Goal: Information Seeking & Learning: Learn about a topic

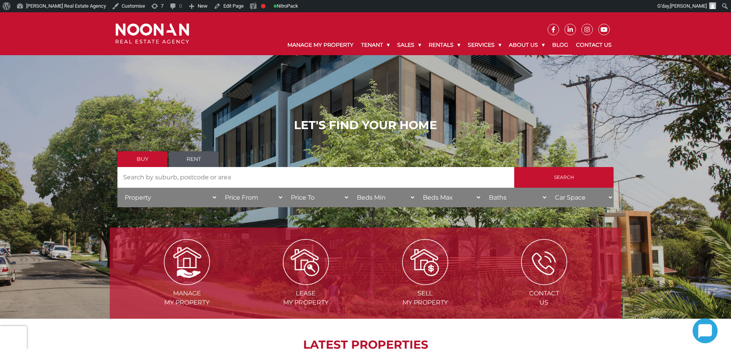
click at [560, 44] on link "Blog" at bounding box center [560, 45] width 24 height 20
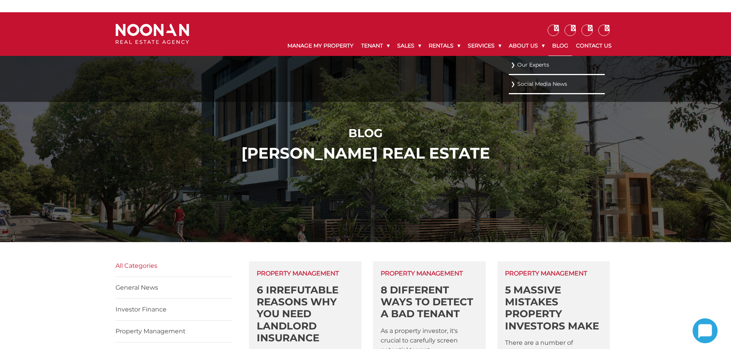
click at [530, 82] on link "Social Media News" at bounding box center [556, 84] width 92 height 10
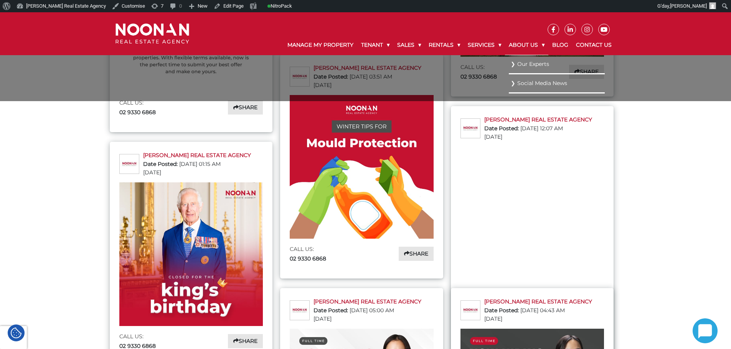
scroll to position [268, 0]
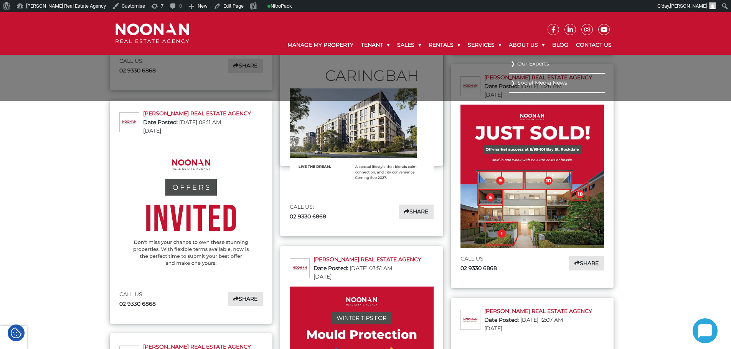
click at [534, 59] on link "Our Experts" at bounding box center [556, 64] width 92 height 10
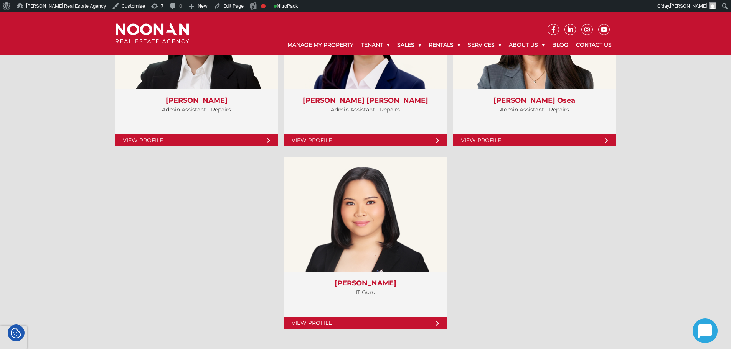
scroll to position [3030, 0]
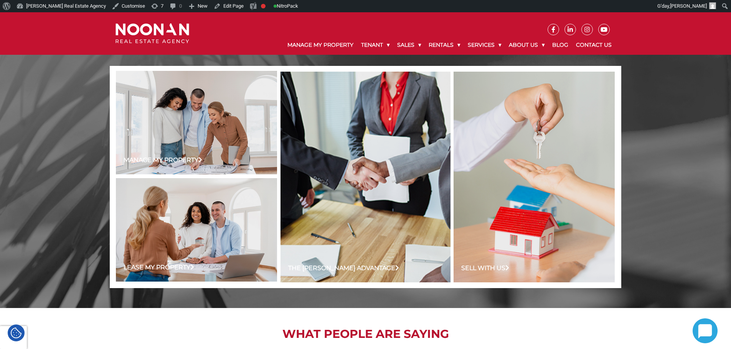
scroll to position [767, 0]
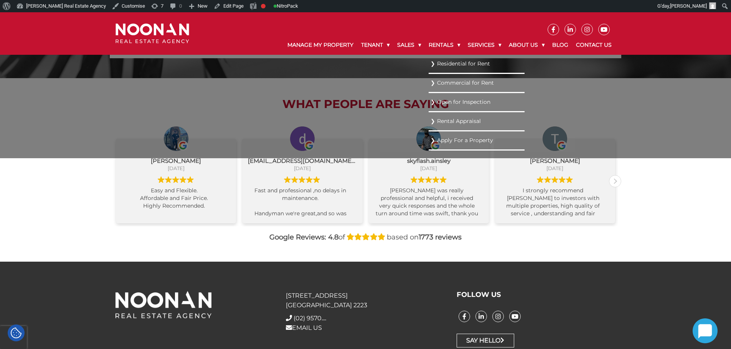
click at [455, 63] on link "Residential for Rent" at bounding box center [476, 64] width 92 height 10
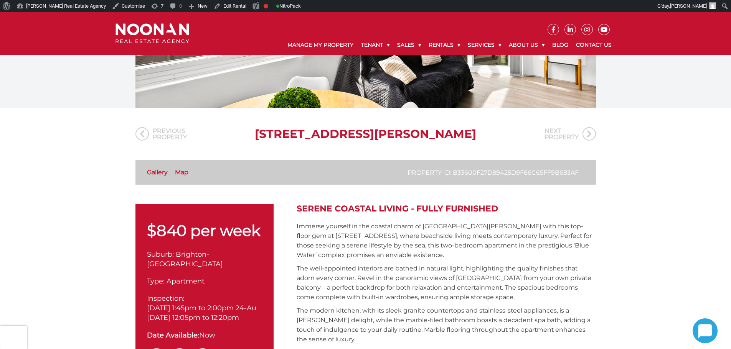
scroll to position [115, 0]
click at [587, 134] on icon at bounding box center [588, 133] width 13 height 13
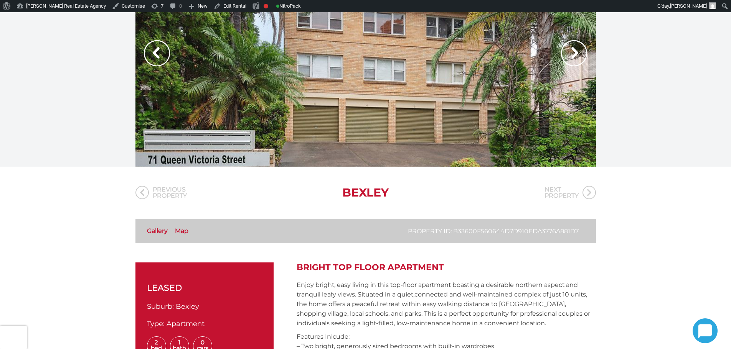
scroll to position [115, 0]
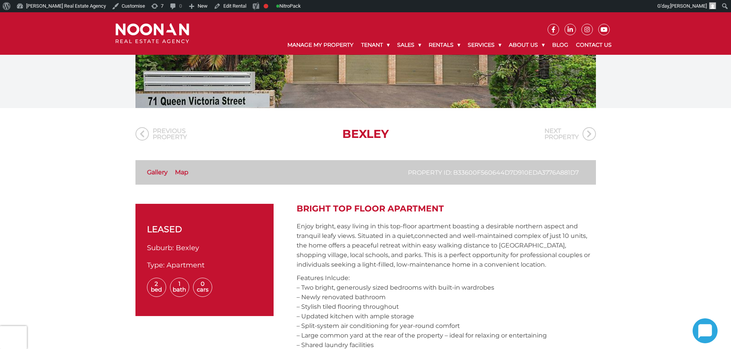
click at [147, 136] on icon at bounding box center [141, 133] width 13 height 13
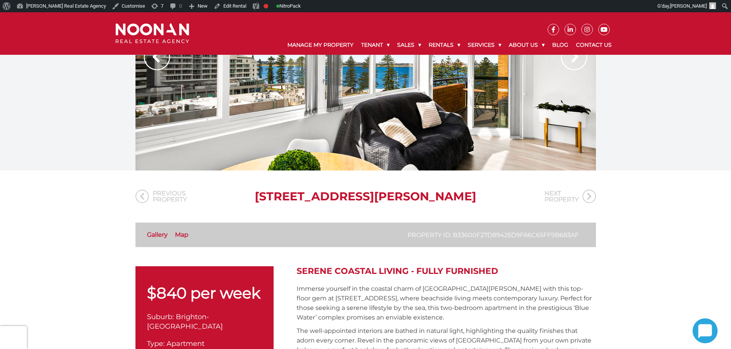
scroll to position [115, 0]
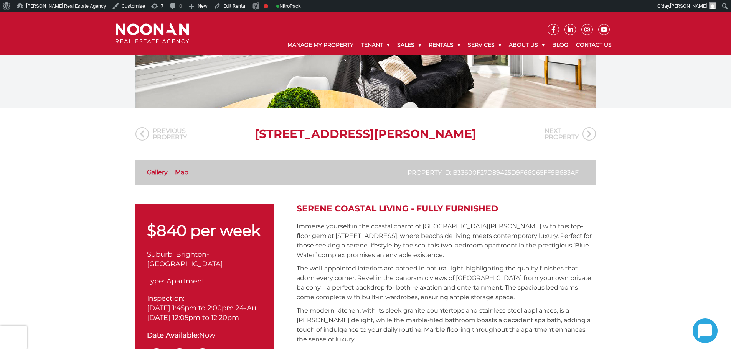
click at [159, 132] on link "Previous Property" at bounding box center [160, 133] width 51 height 13
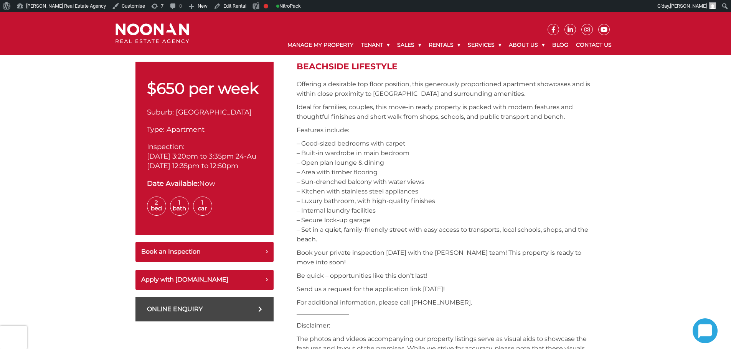
scroll to position [115, 0]
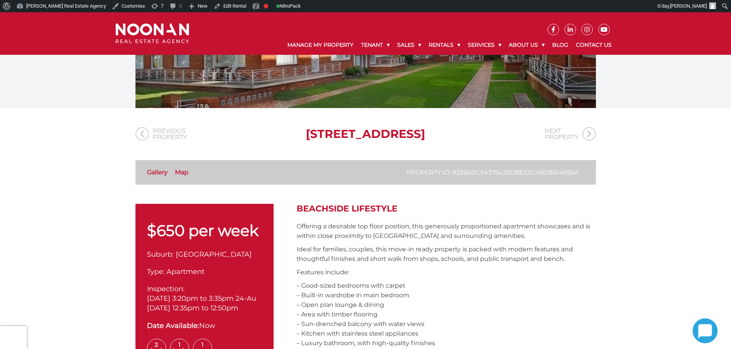
click at [155, 136] on link "Previous Property" at bounding box center [160, 133] width 51 height 13
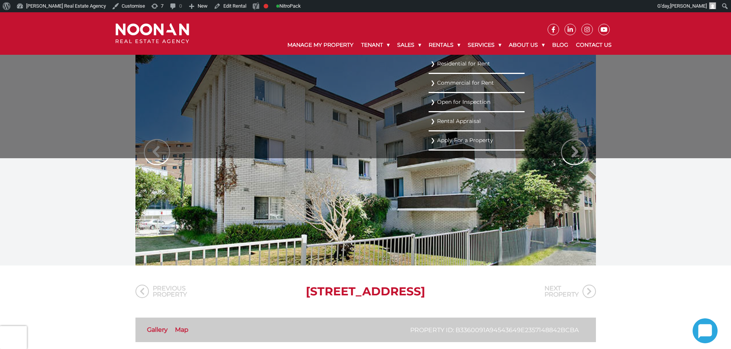
click at [444, 64] on link "Residential for Rent" at bounding box center [476, 64] width 92 height 10
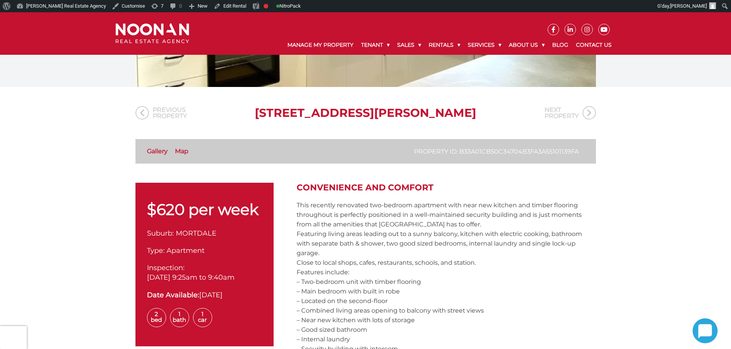
scroll to position [38, 0]
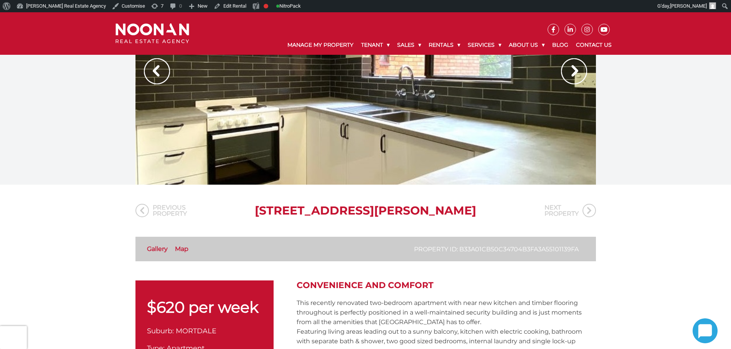
click at [563, 204] on link "Next Property" at bounding box center [569, 210] width 51 height 13
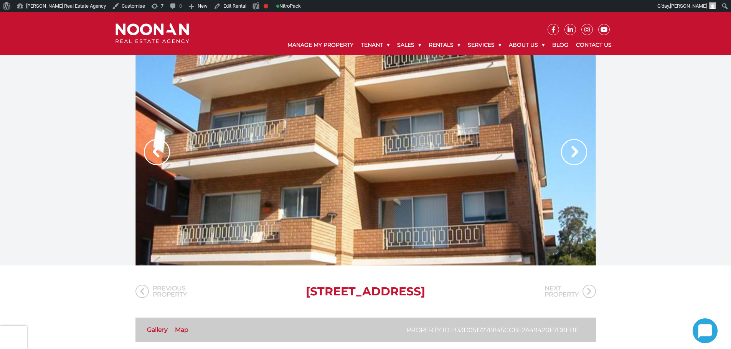
click at [589, 293] on icon at bounding box center [589, 291] width 4 height 7
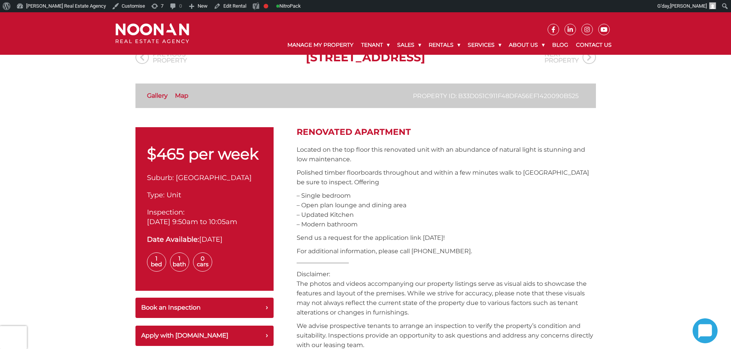
scroll to position [115, 0]
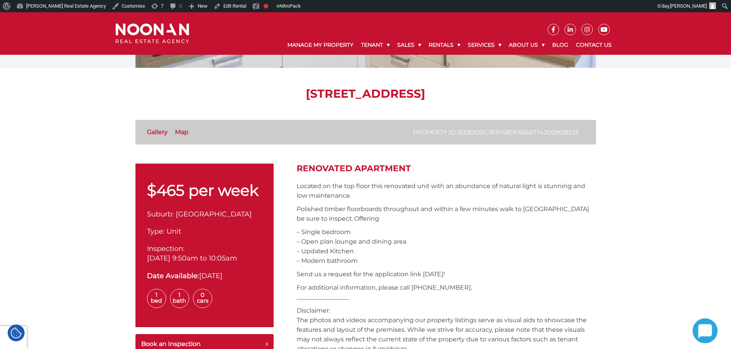
scroll to position [153, 0]
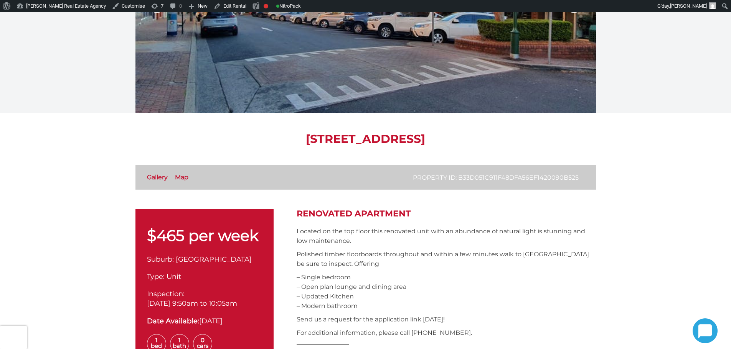
scroll to position [153, 0]
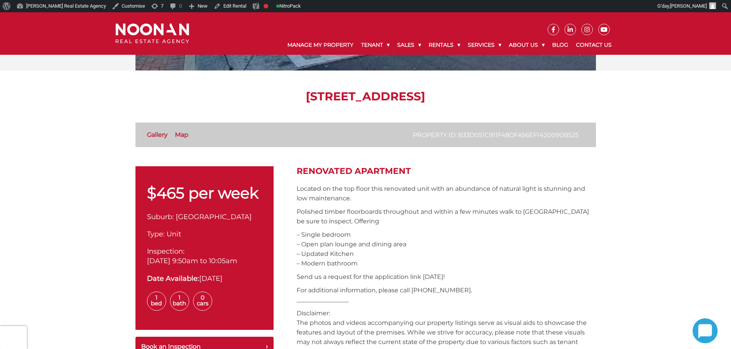
click at [158, 35] on img at bounding box center [152, 33] width 74 height 20
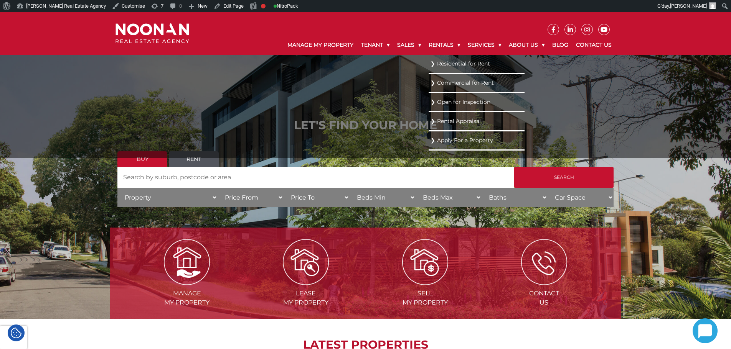
click at [428, 102] on ul "Residential for Rent Commercial for Rent Open for Inspection Rental Appraisal A…" at bounding box center [476, 107] width 96 height 104
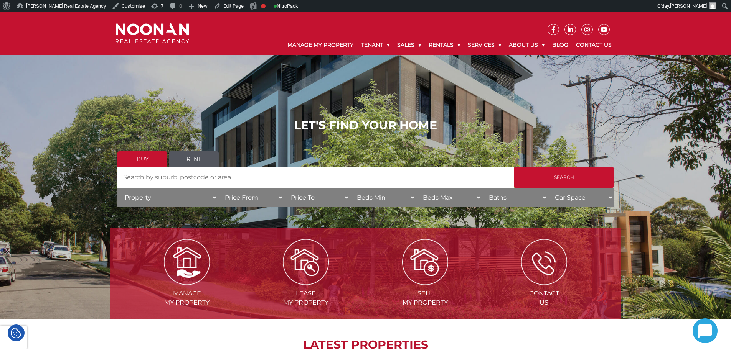
click at [77, 194] on div "LET'S FIND YOUR HOME Buy Rent Search Search by Address House Category Property …" at bounding box center [365, 165] width 731 height 307
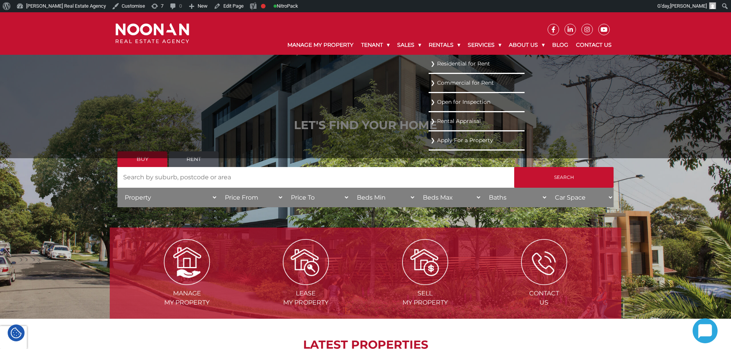
click at [445, 65] on link "Residential for Rent" at bounding box center [476, 64] width 92 height 10
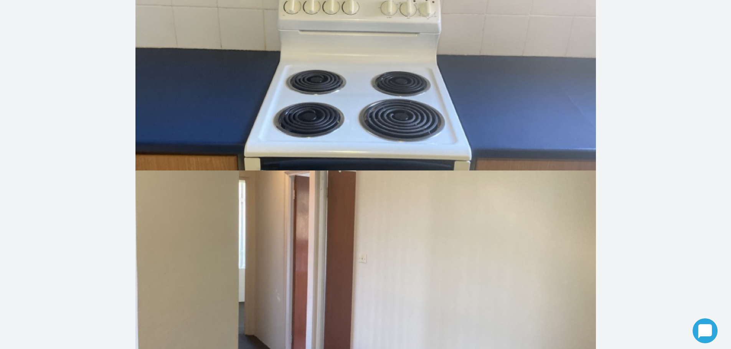
scroll to position [460, 0]
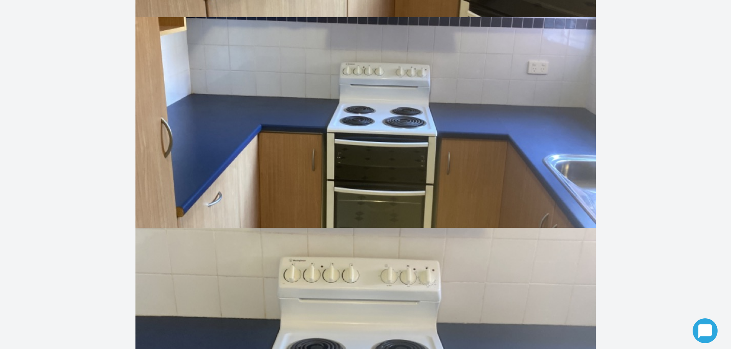
scroll to position [460, 0]
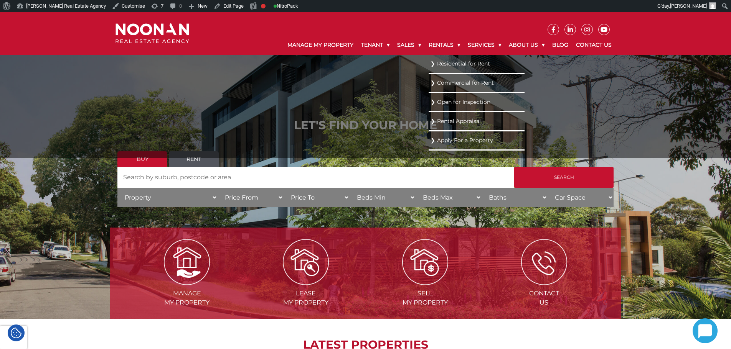
click at [442, 64] on link "Residential for Rent" at bounding box center [476, 64] width 92 height 10
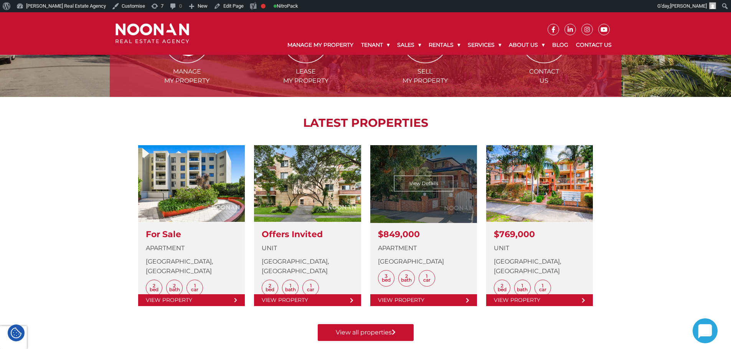
scroll to position [230, 0]
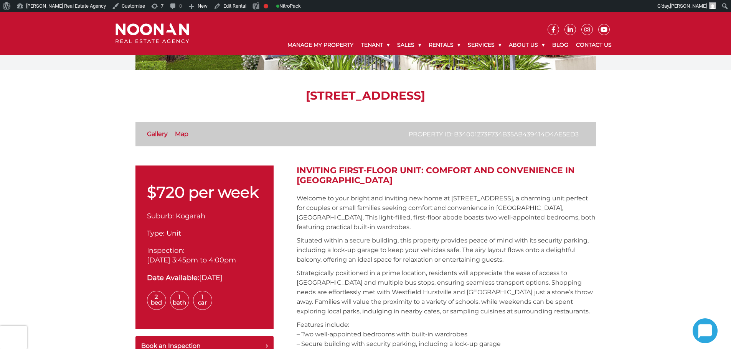
scroll to position [153, 0]
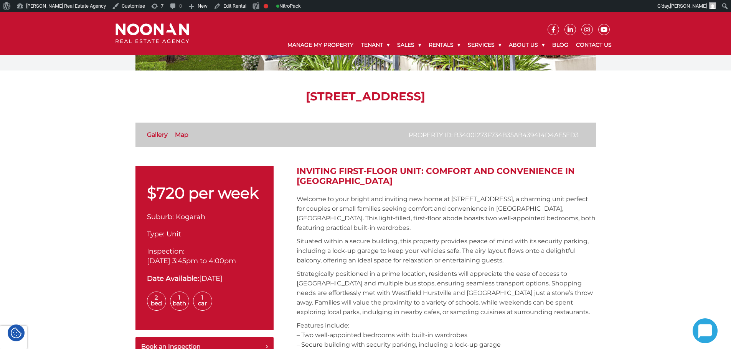
click at [183, 136] on link "Map" at bounding box center [181, 134] width 13 height 7
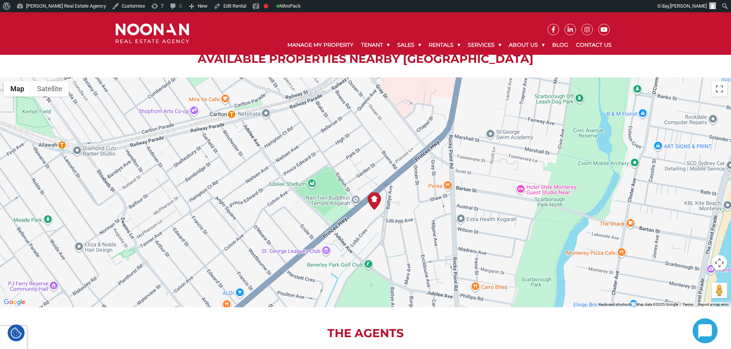
scroll to position [1077, 0]
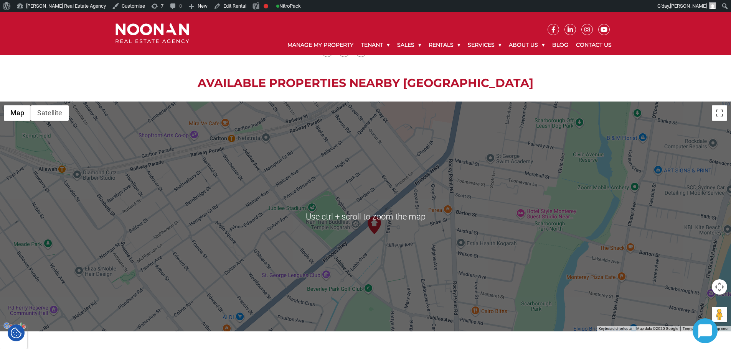
scroll to position [962, 0]
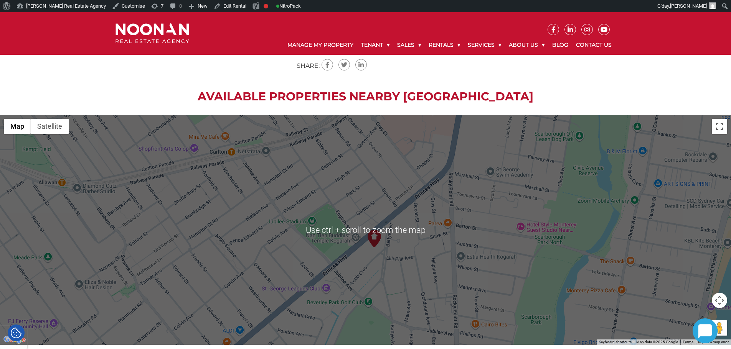
click at [240, 97] on h2 "Available Properties Nearby [GEOGRAPHIC_DATA]" at bounding box center [365, 97] width 731 height 14
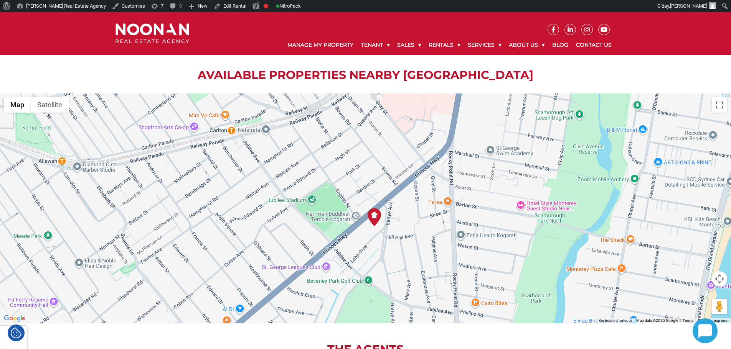
scroll to position [1001, 0]
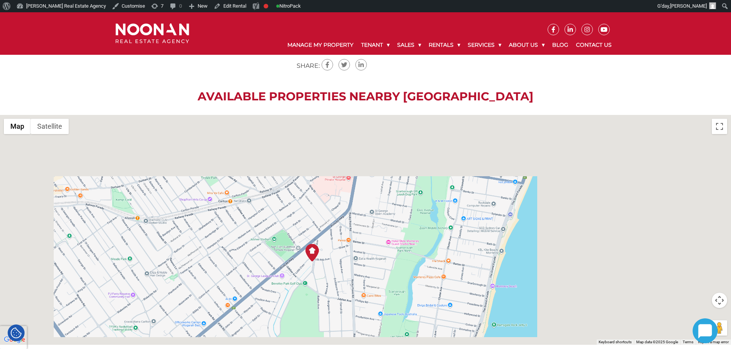
scroll to position [1039, 0]
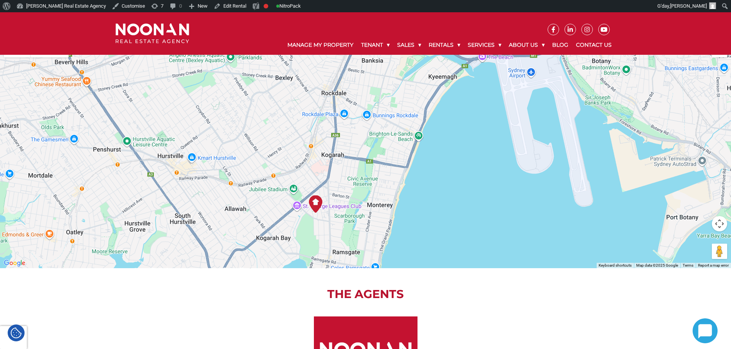
drag, startPoint x: 217, startPoint y: 226, endPoint x: 369, endPoint y: 187, distance: 156.1
click at [369, 187] on div at bounding box center [365, 153] width 731 height 230
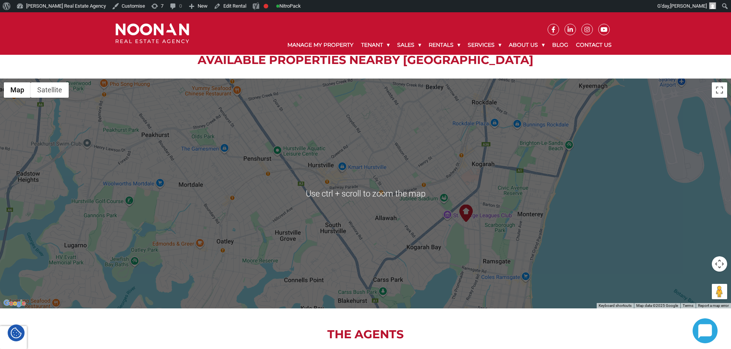
scroll to position [962, 0]
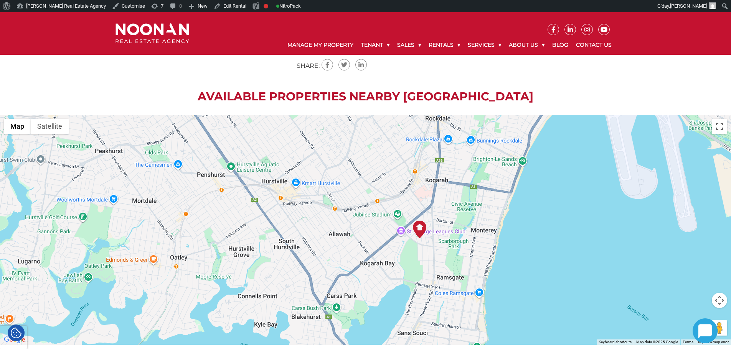
drag, startPoint x: 392, startPoint y: 232, endPoint x: 360, endPoint y: 218, distance: 34.3
click at [360, 218] on div at bounding box center [365, 230] width 731 height 230
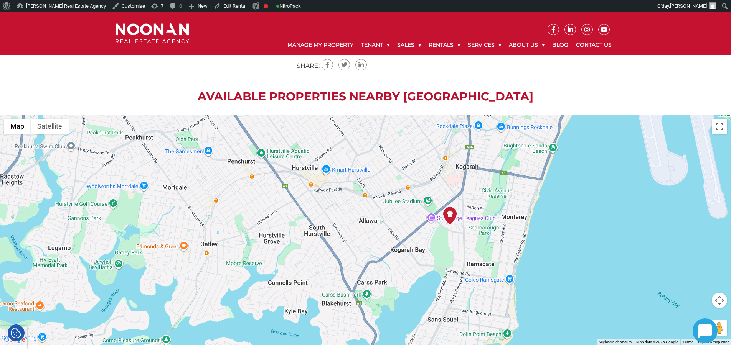
drag, startPoint x: 335, startPoint y: 202, endPoint x: 425, endPoint y: 226, distance: 93.3
click at [425, 226] on div at bounding box center [365, 230] width 731 height 230
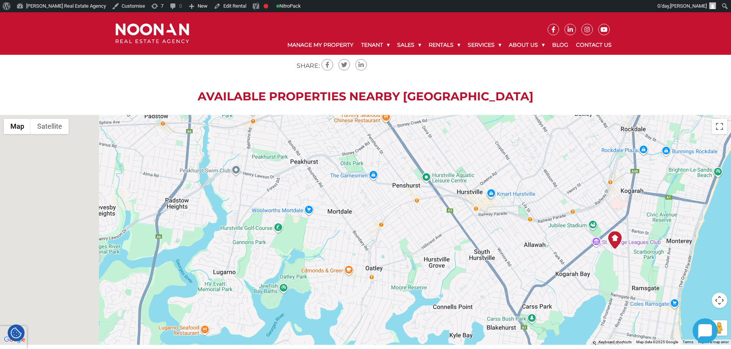
drag, startPoint x: 395, startPoint y: 221, endPoint x: 560, endPoint y: 245, distance: 166.3
click at [560, 245] on div at bounding box center [365, 230] width 731 height 230
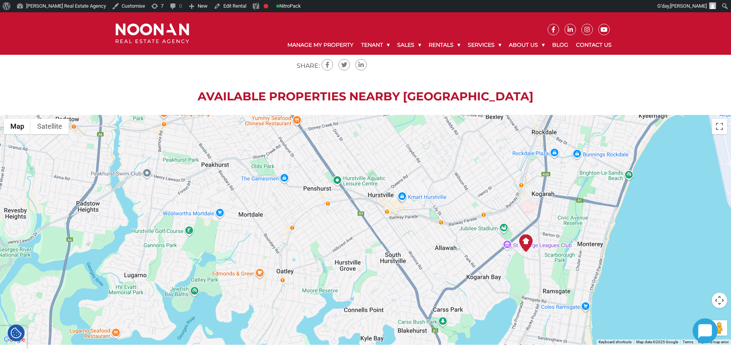
drag, startPoint x: 351, startPoint y: 185, endPoint x: 217, endPoint y: 185, distance: 133.5
click at [217, 186] on div at bounding box center [365, 230] width 731 height 230
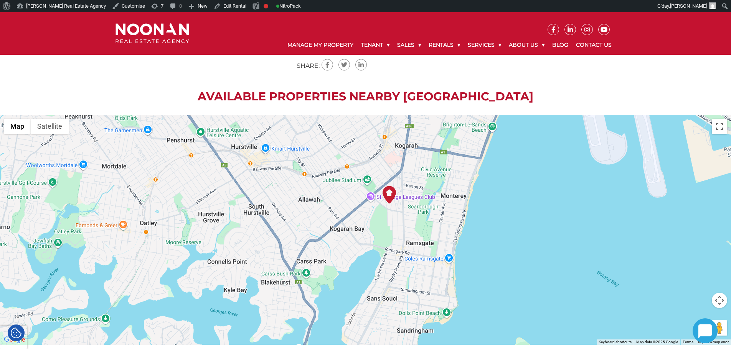
drag, startPoint x: 416, startPoint y: 245, endPoint x: 339, endPoint y: 201, distance: 88.9
click at [339, 201] on div at bounding box center [365, 230] width 731 height 230
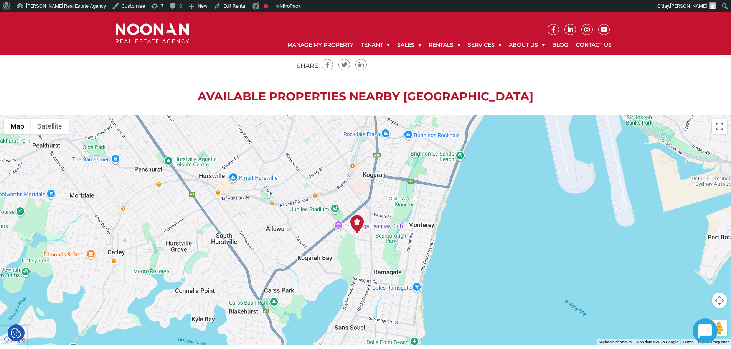
drag, startPoint x: 448, startPoint y: 208, endPoint x: 429, endPoint y: 236, distance: 33.8
click at [429, 236] on div at bounding box center [365, 230] width 731 height 230
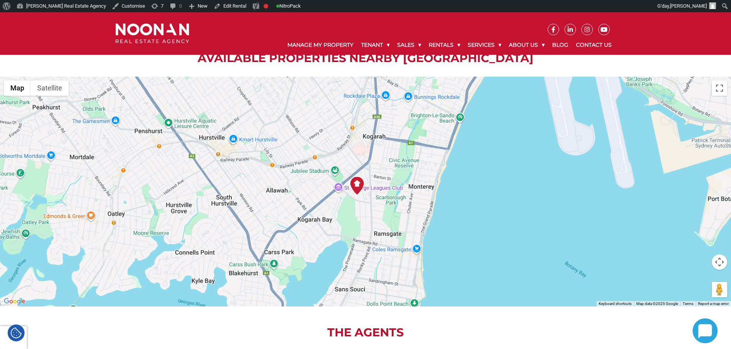
click at [355, 183] on img at bounding box center [356, 185] width 17 height 17
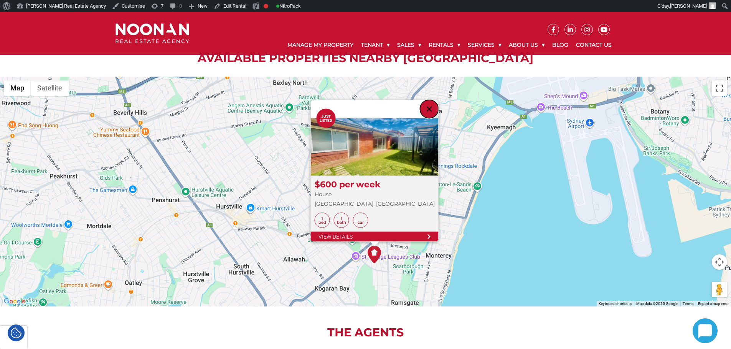
click at [420, 106] on button "Close" at bounding box center [429, 109] width 18 height 18
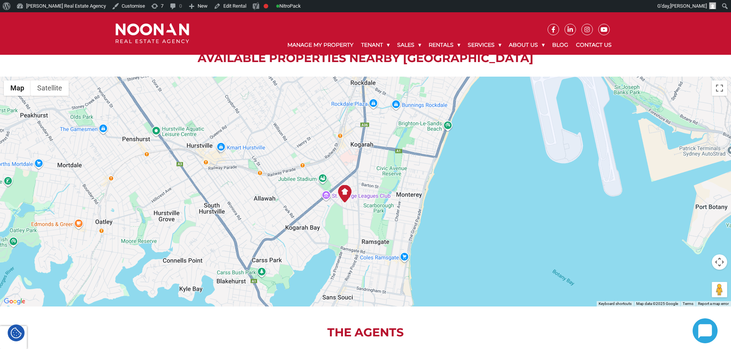
drag, startPoint x: 400, startPoint y: 229, endPoint x: 371, endPoint y: 178, distance: 59.1
click at [371, 178] on div at bounding box center [365, 192] width 731 height 230
click at [347, 194] on img at bounding box center [344, 193] width 17 height 17
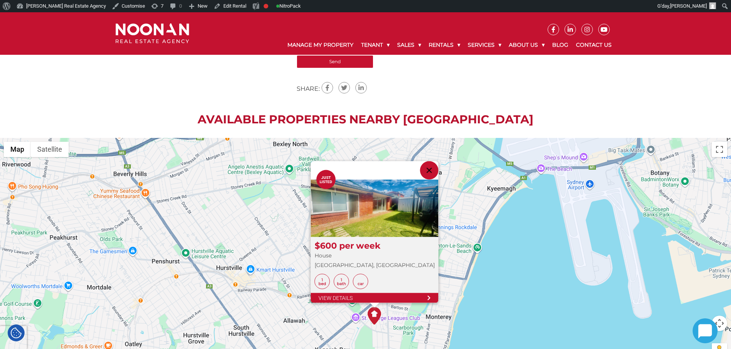
scroll to position [959, 0]
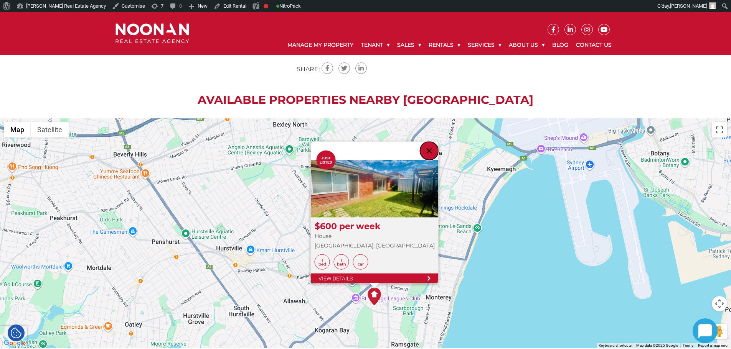
click at [420, 148] on button "Close" at bounding box center [429, 151] width 18 height 18
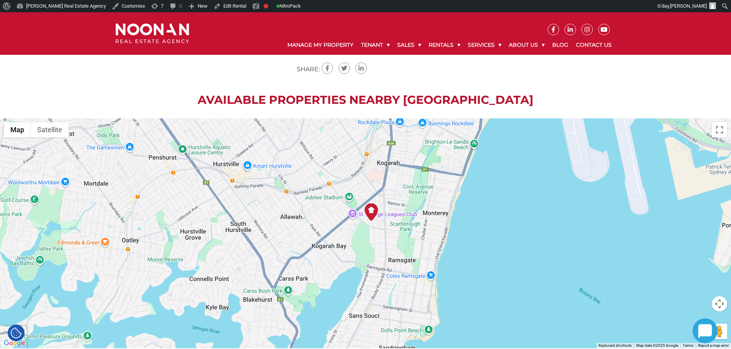
drag, startPoint x: 461, startPoint y: 198, endPoint x: 460, endPoint y: 133, distance: 64.8
click at [460, 133] on div at bounding box center [365, 233] width 731 height 230
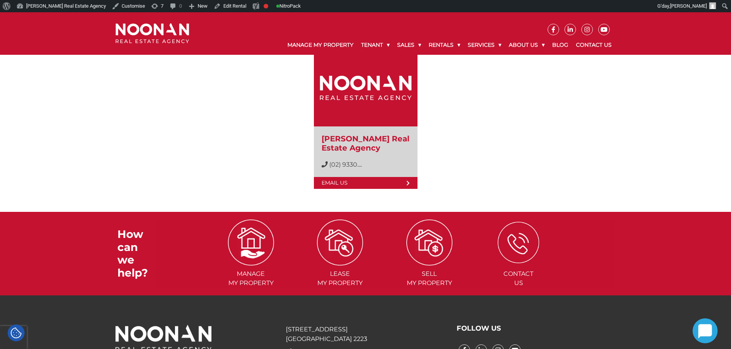
scroll to position [1266, 0]
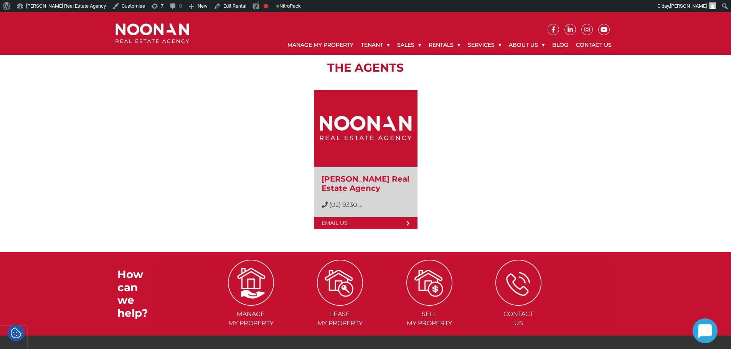
click at [485, 224] on div "Noonan Real Estate Agency (02) 9330 6868 (02) 9330.... Email Us" at bounding box center [365, 154] width 460 height 158
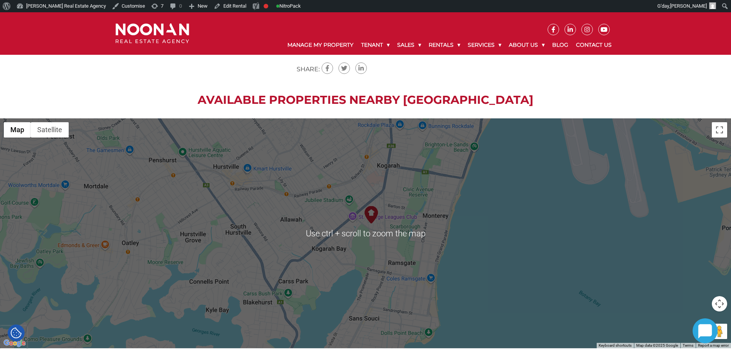
scroll to position [844, 0]
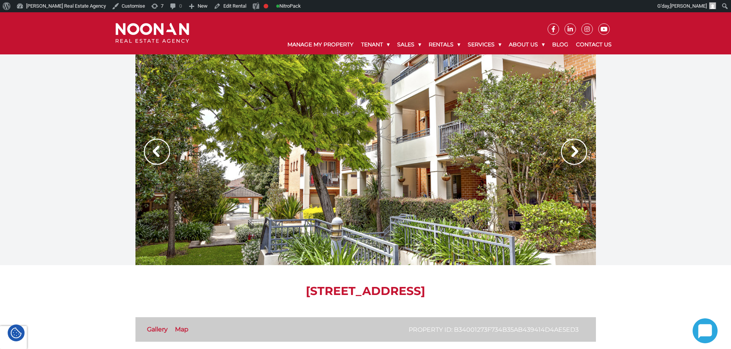
scroll to position [0, 0]
click at [583, 156] on img at bounding box center [574, 152] width 26 height 26
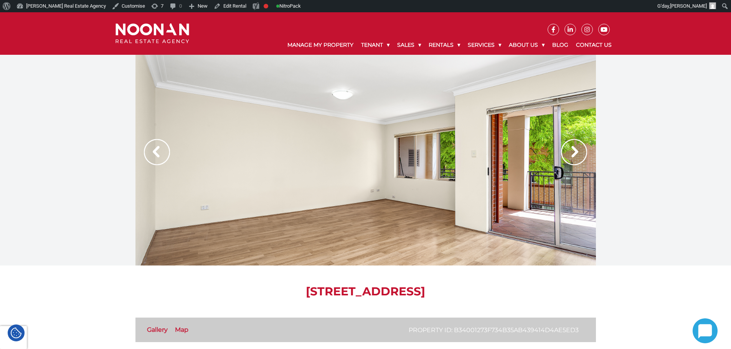
click at [582, 156] on img at bounding box center [574, 152] width 26 height 26
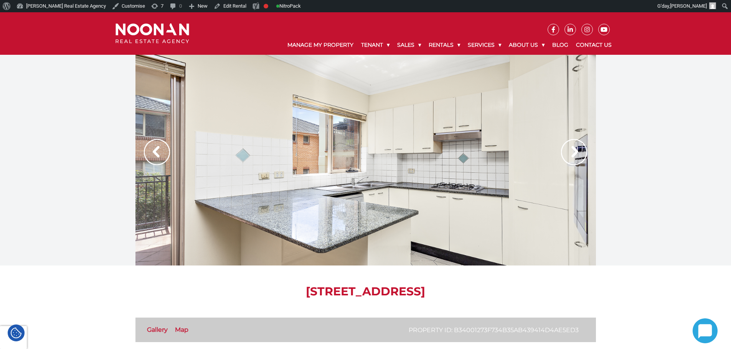
click at [582, 156] on img at bounding box center [574, 152] width 26 height 26
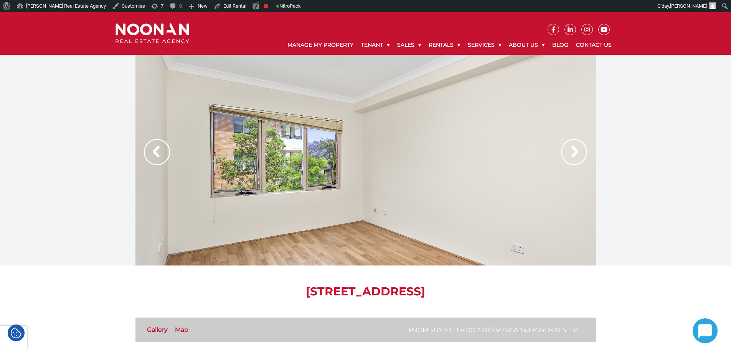
click at [582, 156] on img at bounding box center [574, 152] width 26 height 26
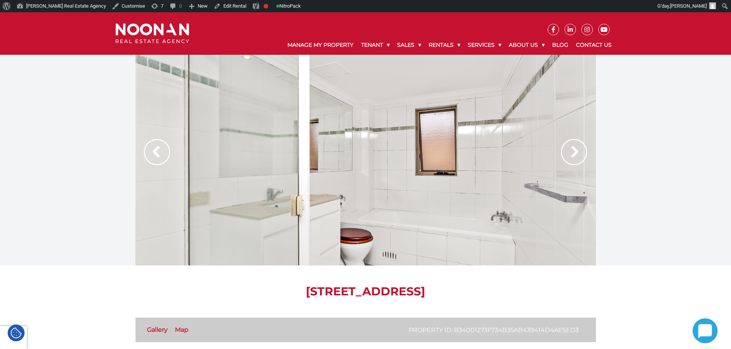
click at [582, 156] on img at bounding box center [574, 152] width 26 height 26
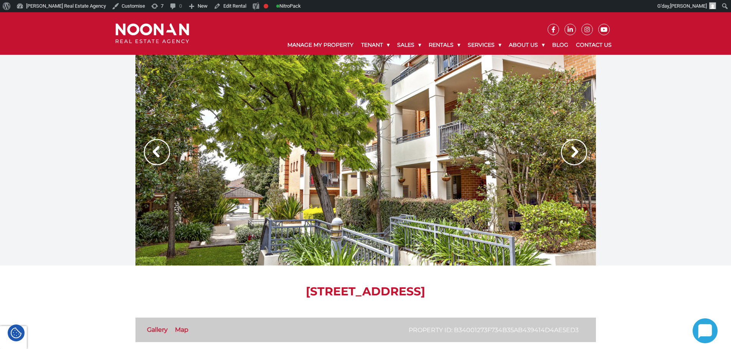
click at [582, 156] on img at bounding box center [574, 152] width 26 height 26
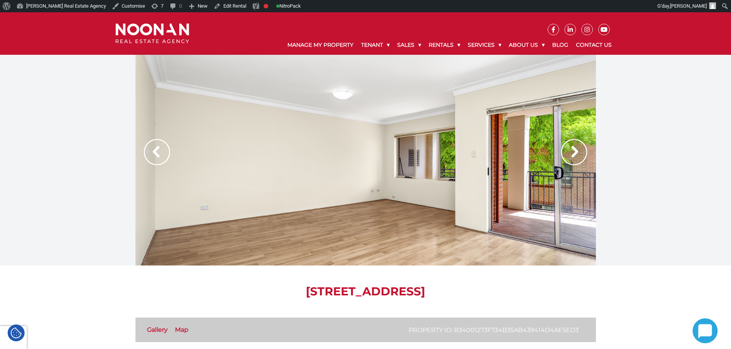
click at [582, 156] on img at bounding box center [574, 152] width 26 height 26
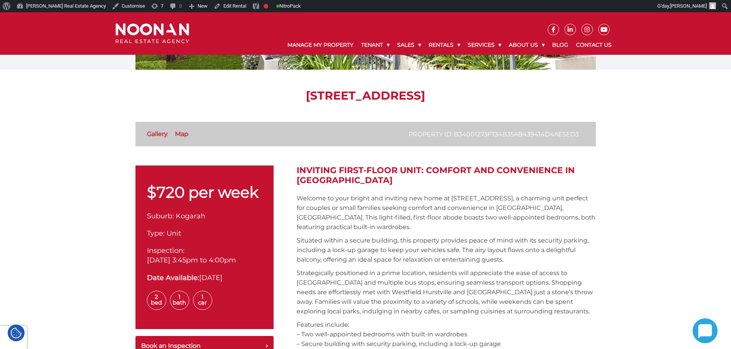
scroll to position [224, 0]
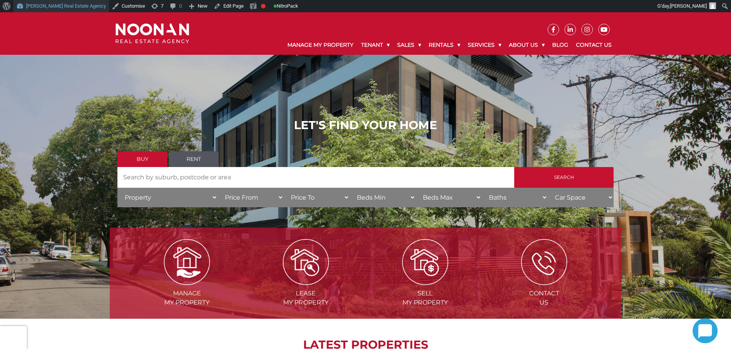
click at [50, 7] on link "[PERSON_NAME] Real Estate Agency" at bounding box center [60, 6] width 95 height 12
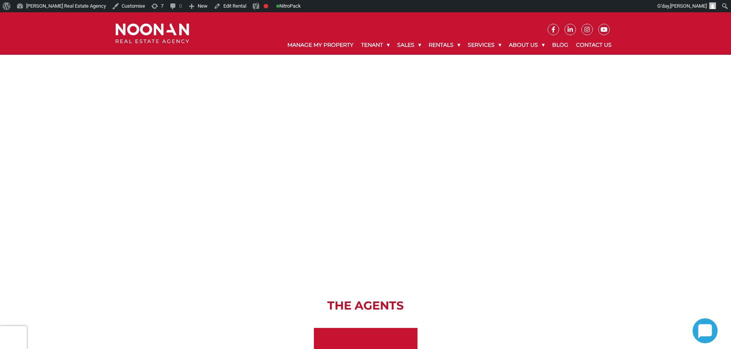
scroll to position [894, 0]
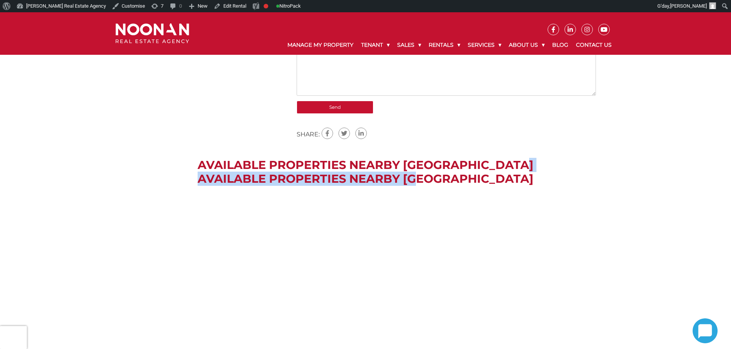
drag, startPoint x: 523, startPoint y: 172, endPoint x: 374, endPoint y: 175, distance: 149.2
click at [376, 175] on div "Available Properties Nearby Kogarah Available Properties Nearby Kogarah" at bounding box center [365, 292] width 731 height 269
click at [372, 175] on h2 "Available Properties Nearby [GEOGRAPHIC_DATA]" at bounding box center [365, 179] width 731 height 14
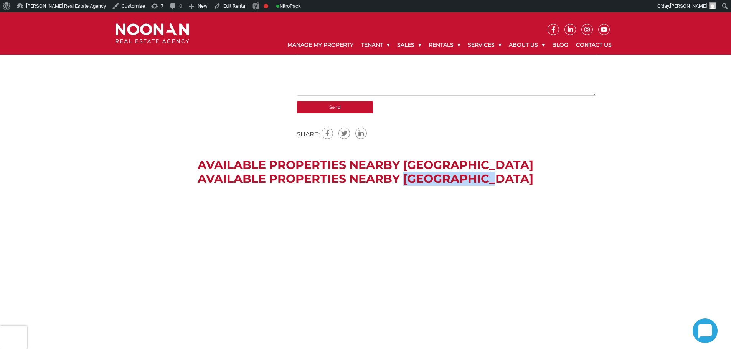
drag, startPoint x: 372, startPoint y: 175, endPoint x: 482, endPoint y: 172, distance: 109.7
click at [472, 173] on h2 "Available Properties Nearby [GEOGRAPHIC_DATA]" at bounding box center [365, 179] width 731 height 14
click at [487, 172] on h2 "Available Properties Nearby [GEOGRAPHIC_DATA]" at bounding box center [365, 179] width 731 height 14
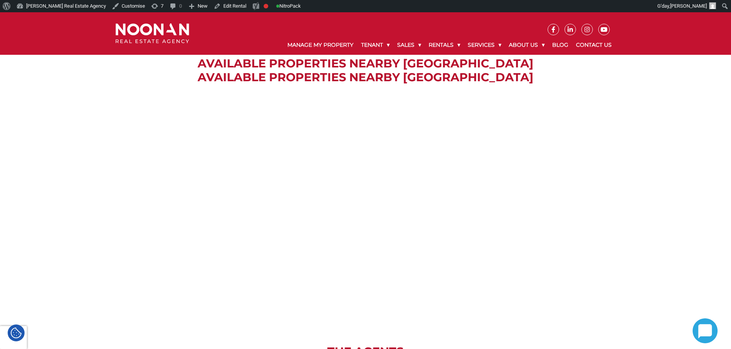
scroll to position [970, 0]
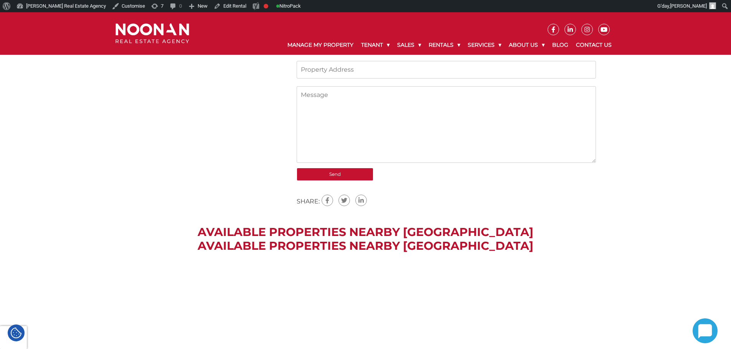
scroll to position [806, 0]
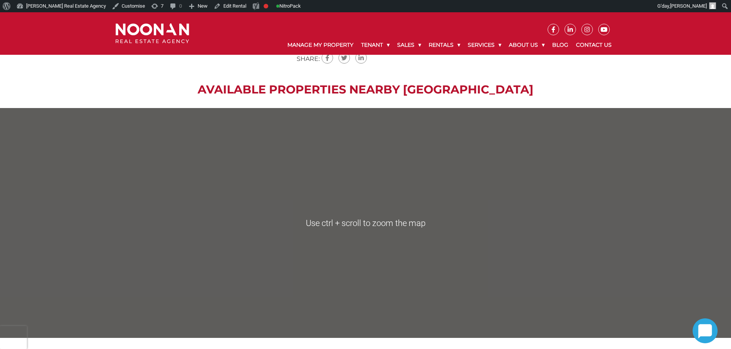
scroll to position [952, 0]
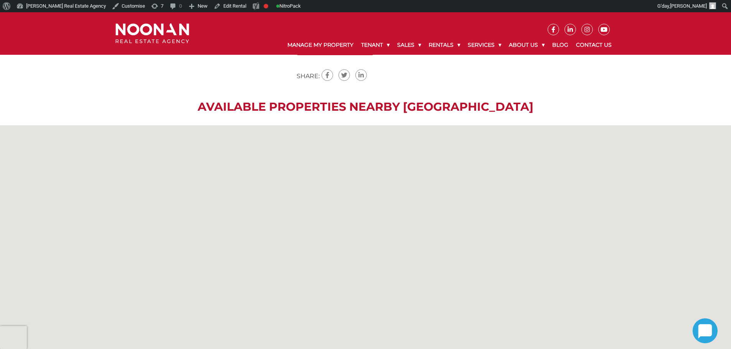
click at [217, 104] on h2 "Available Properties Nearby [GEOGRAPHIC_DATA]" at bounding box center [365, 107] width 731 height 14
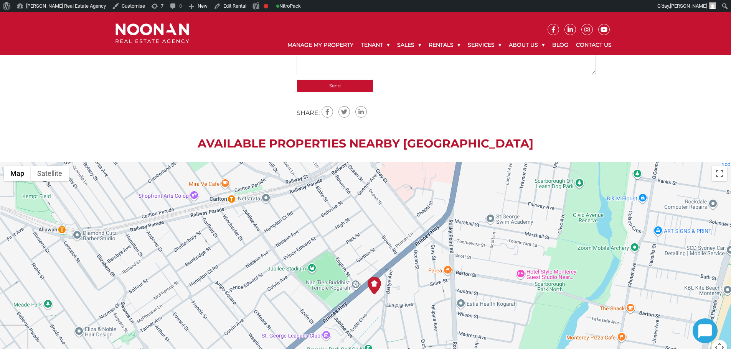
scroll to position [913, 0]
